Goal: Transaction & Acquisition: Purchase product/service

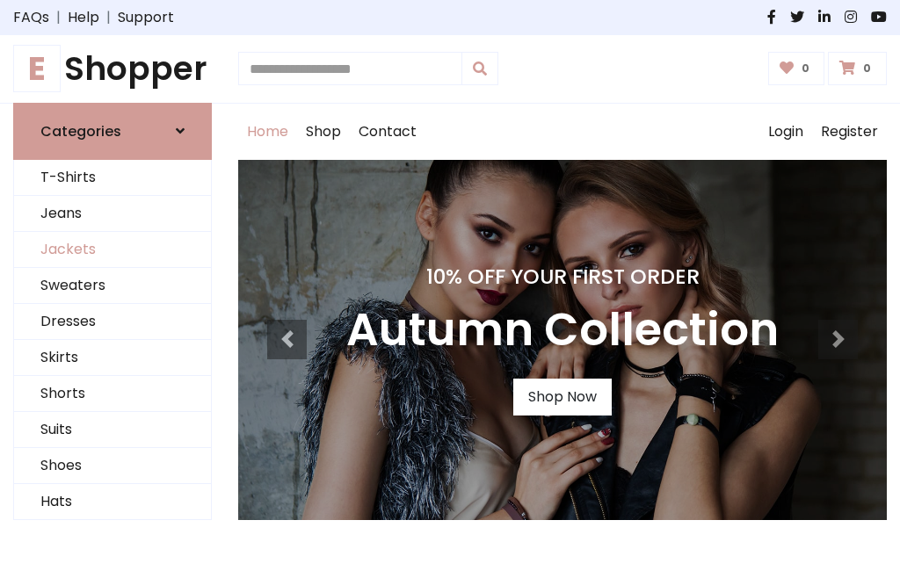
click at [112, 250] on link "Jackets" at bounding box center [112, 250] width 197 height 36
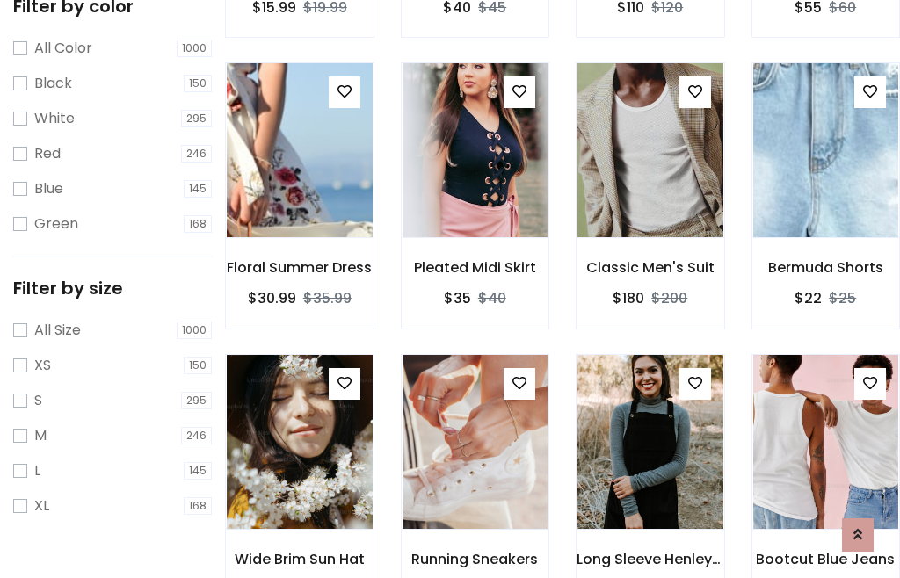
scroll to position [163, 0]
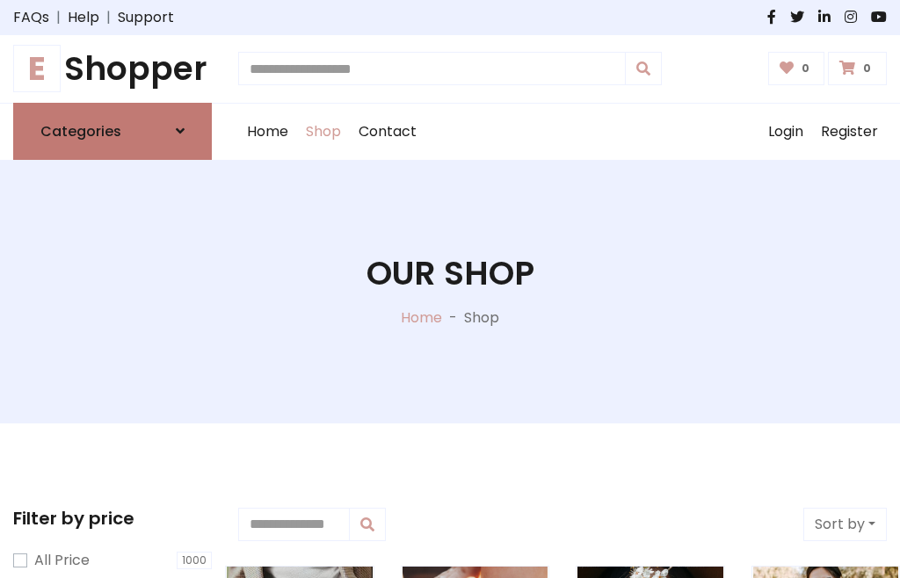
click at [112, 131] on h6 "Categories" at bounding box center [80, 131] width 81 height 17
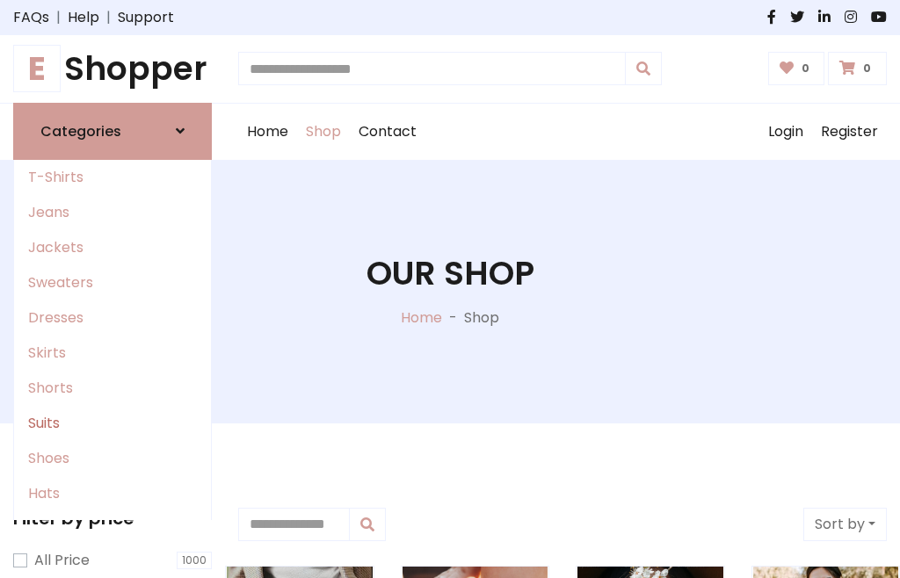
click at [112, 423] on link "Suits" at bounding box center [112, 423] width 197 height 35
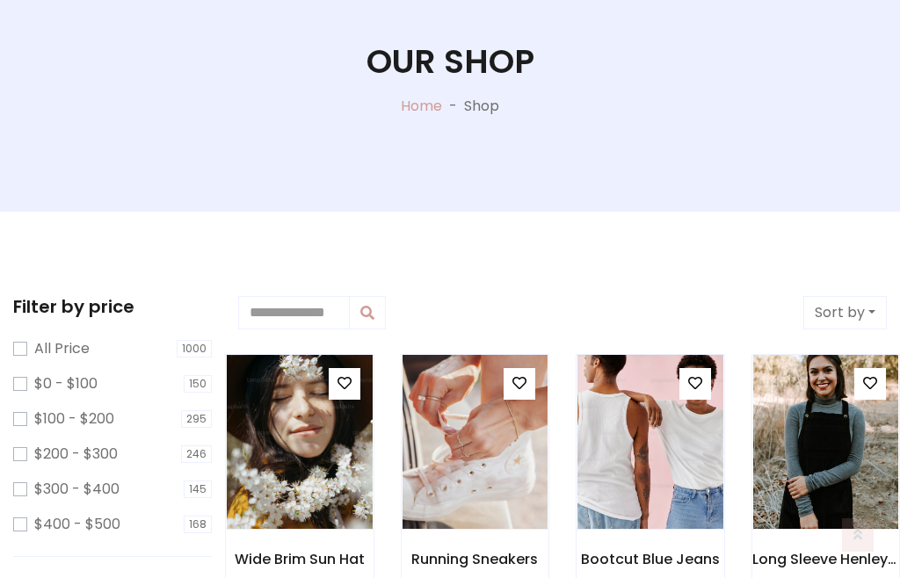
scroll to position [745, 0]
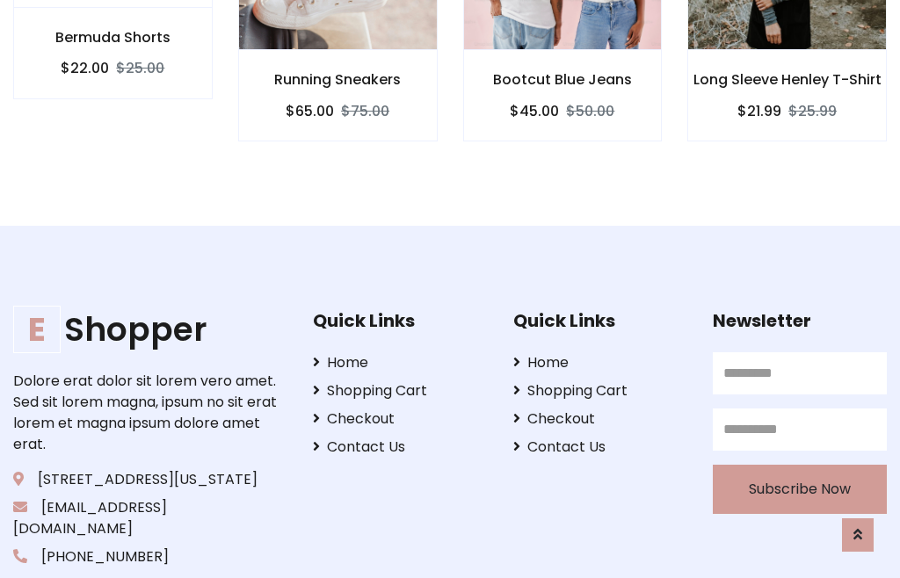
scroll to position [1640, 0]
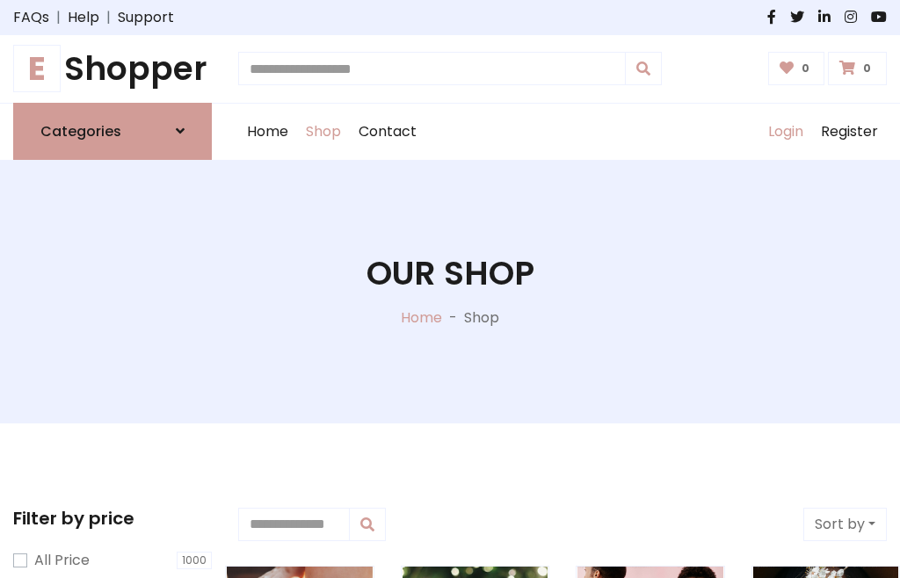
click at [785, 131] on link "Login" at bounding box center [785, 132] width 53 height 56
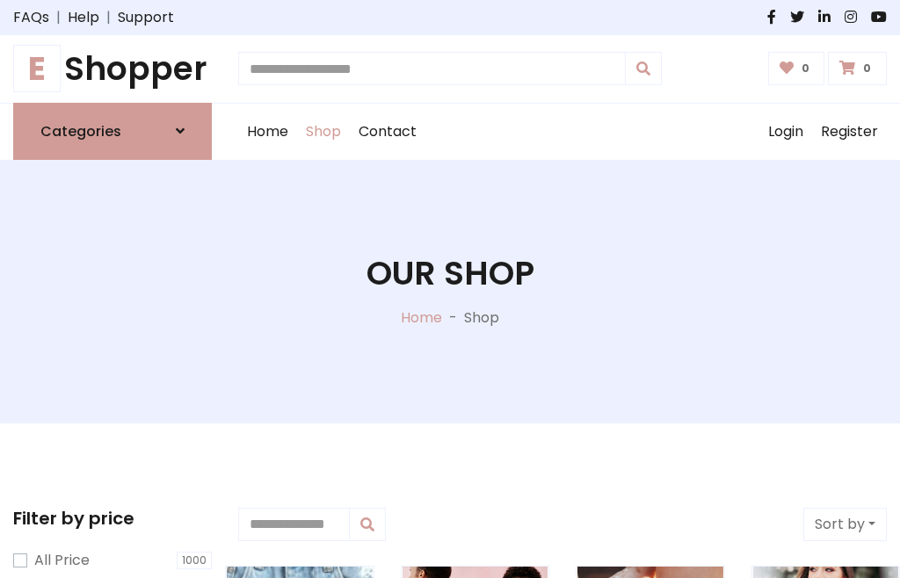
scroll to position [89, 0]
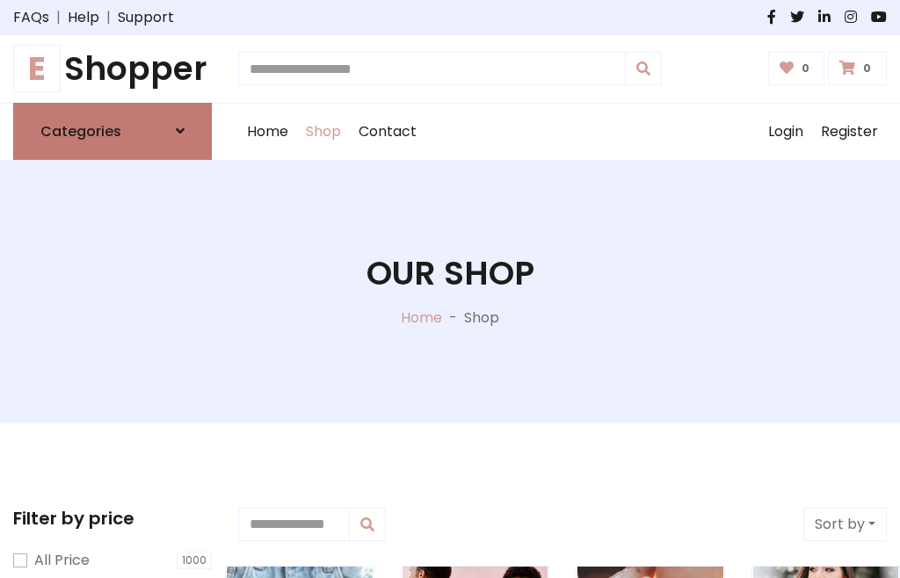
click at [180, 131] on icon at bounding box center [180, 131] width 9 height 14
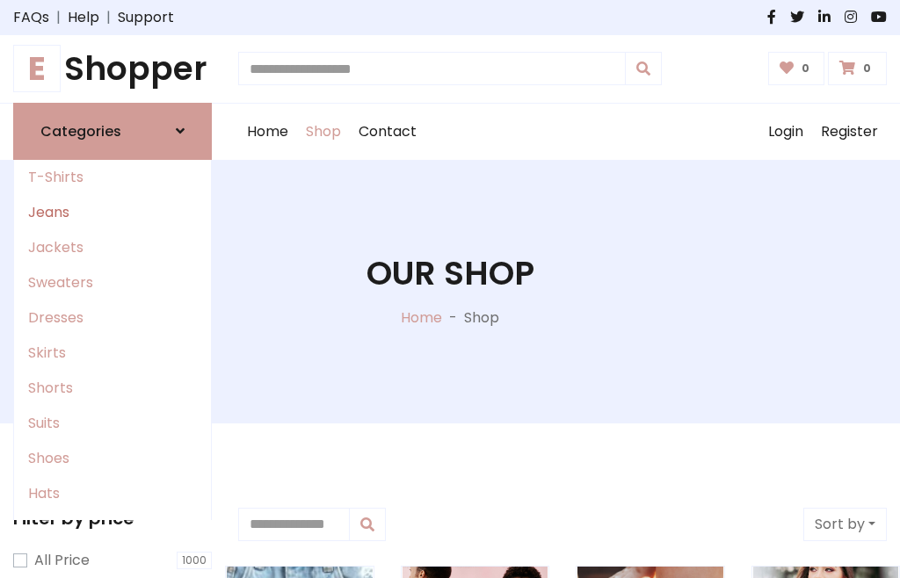
click at [112, 212] on link "Jeans" at bounding box center [112, 212] width 197 height 35
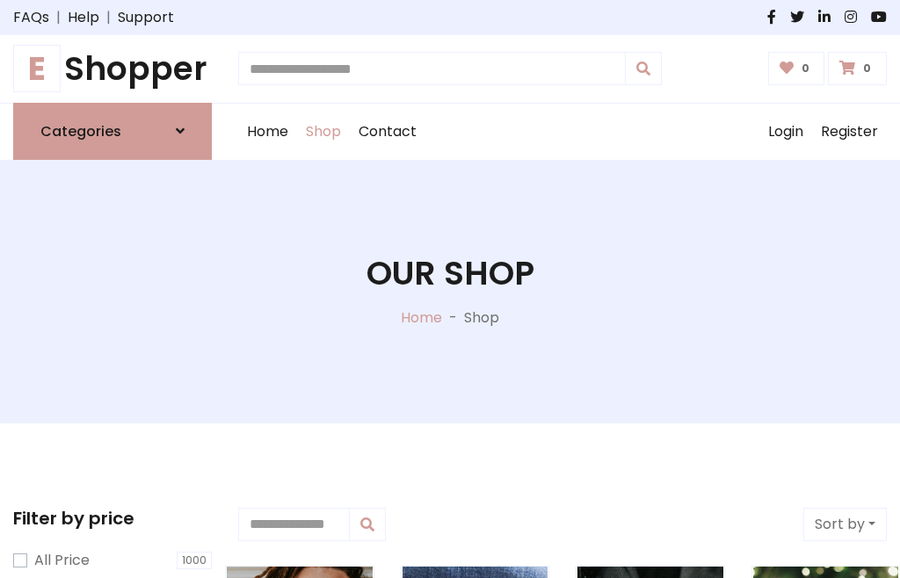
scroll to position [89, 0]
